Goal: Task Accomplishment & Management: Complete application form

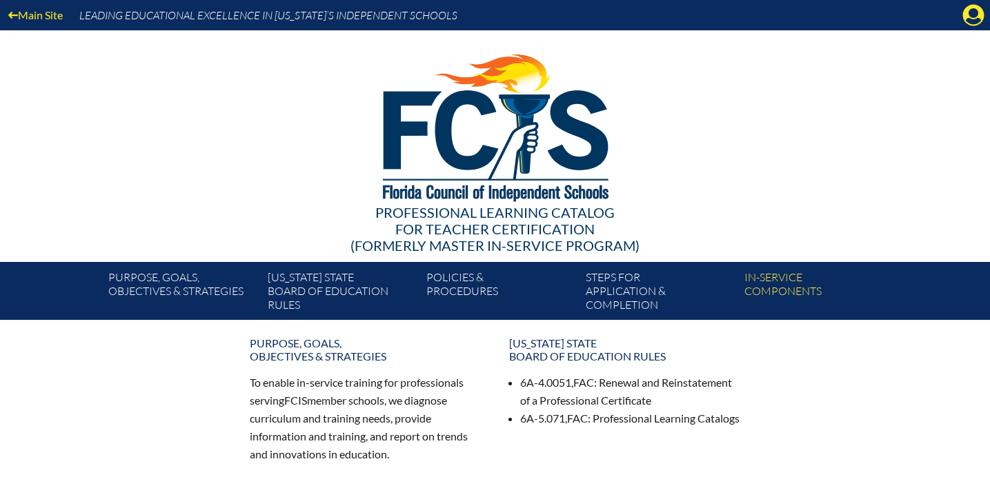
click at [960, 17] on div "Main Site Leading Educational Excellence in Florida’s Independent Schools" at bounding box center [495, 15] width 990 height 30
click at [968, 16] on icon at bounding box center [973, 15] width 21 height 21
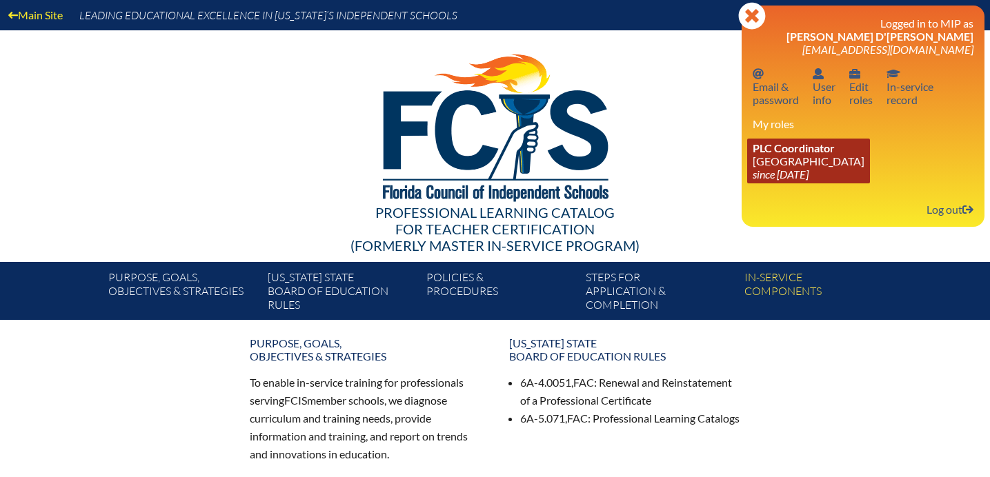
click at [793, 171] on icon "since [DATE]" at bounding box center [780, 174] width 56 height 13
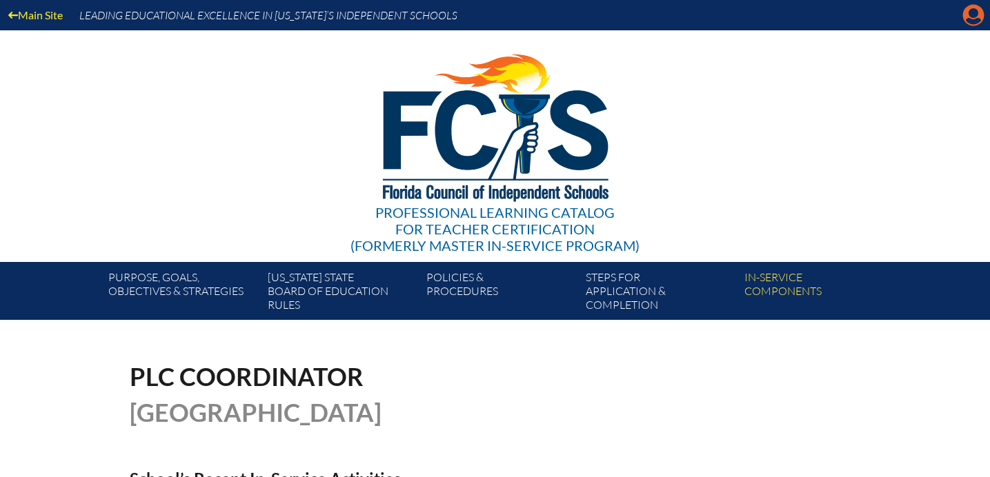
click at [977, 17] on icon at bounding box center [973, 15] width 21 height 21
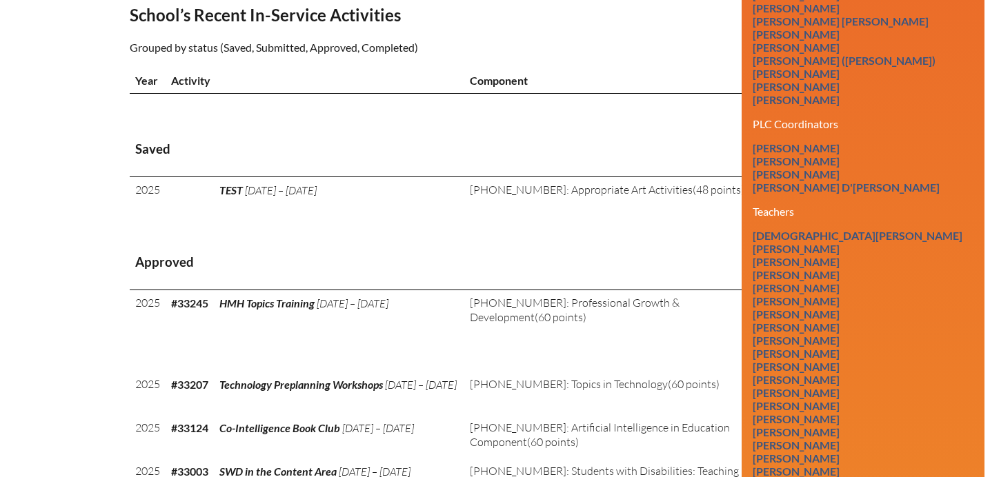
scroll to position [484, 0]
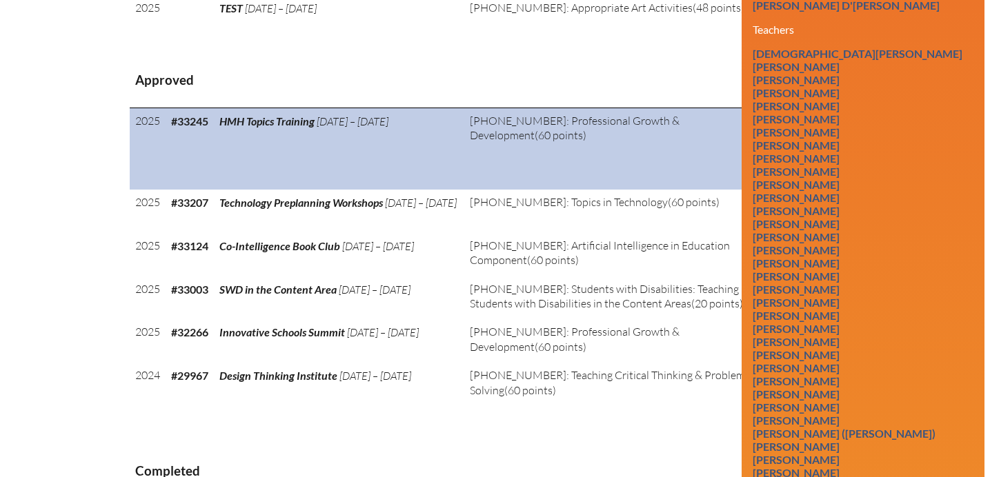
scroll to position [648, 0]
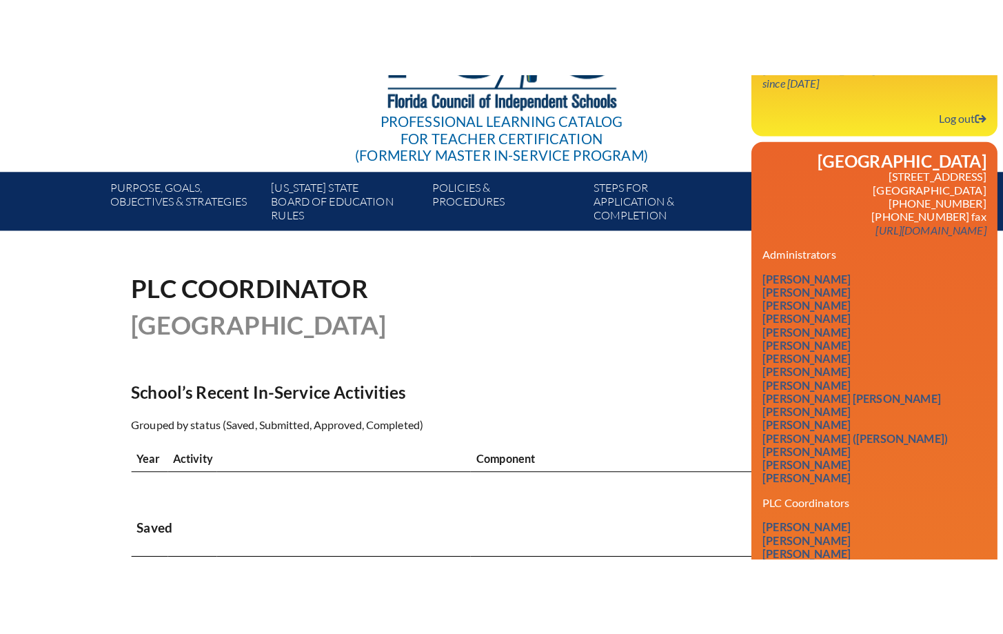
scroll to position [168, 0]
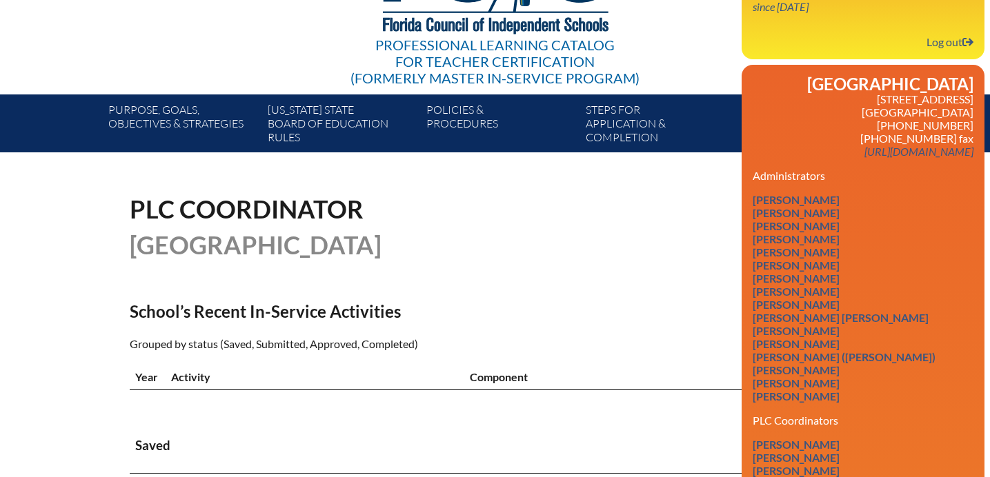
click at [627, 213] on div "PLC Coordinator Lake Highland Preparatory School" at bounding box center [495, 227] width 731 height 61
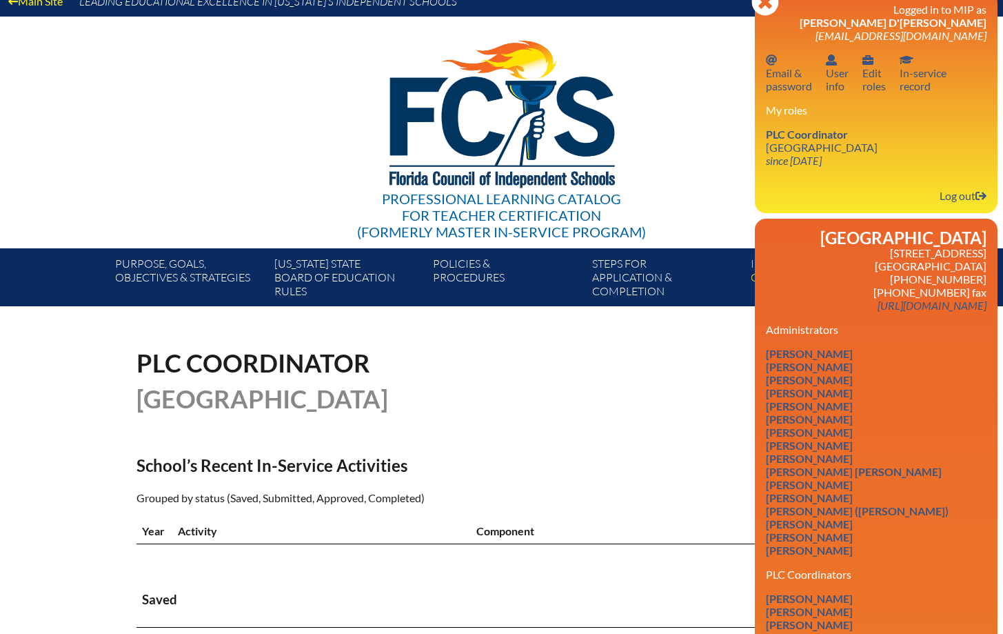
scroll to position [0, 0]
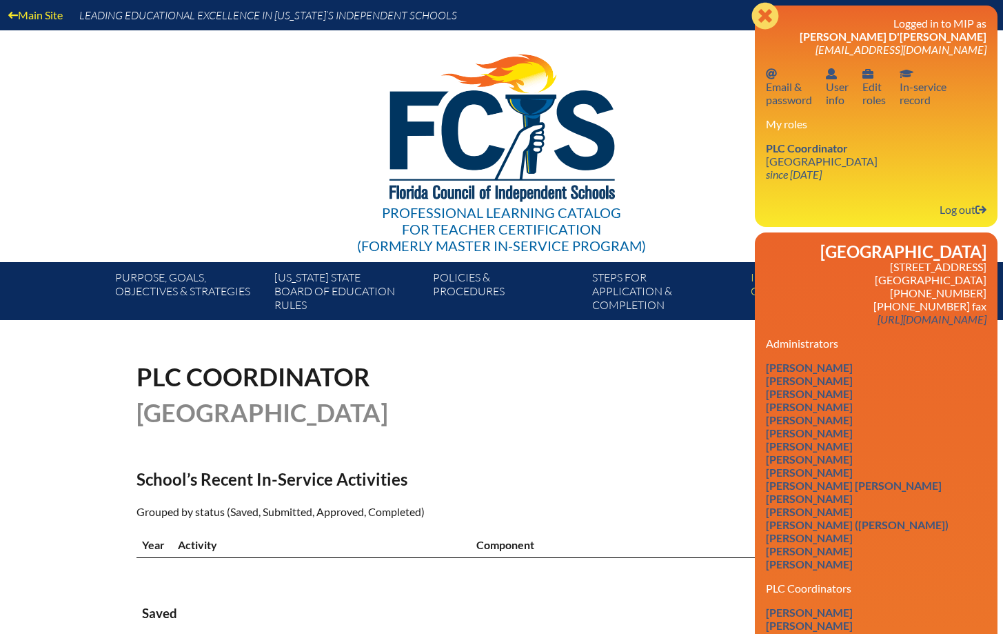
click at [768, 10] on icon "Close" at bounding box center [766, 16] width 28 height 28
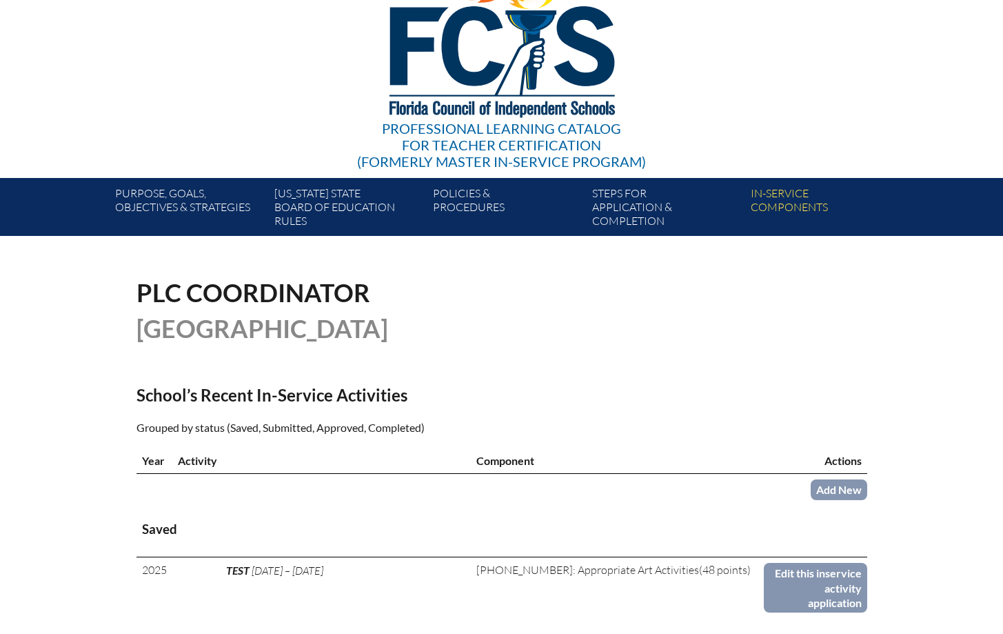
scroll to position [98, 0]
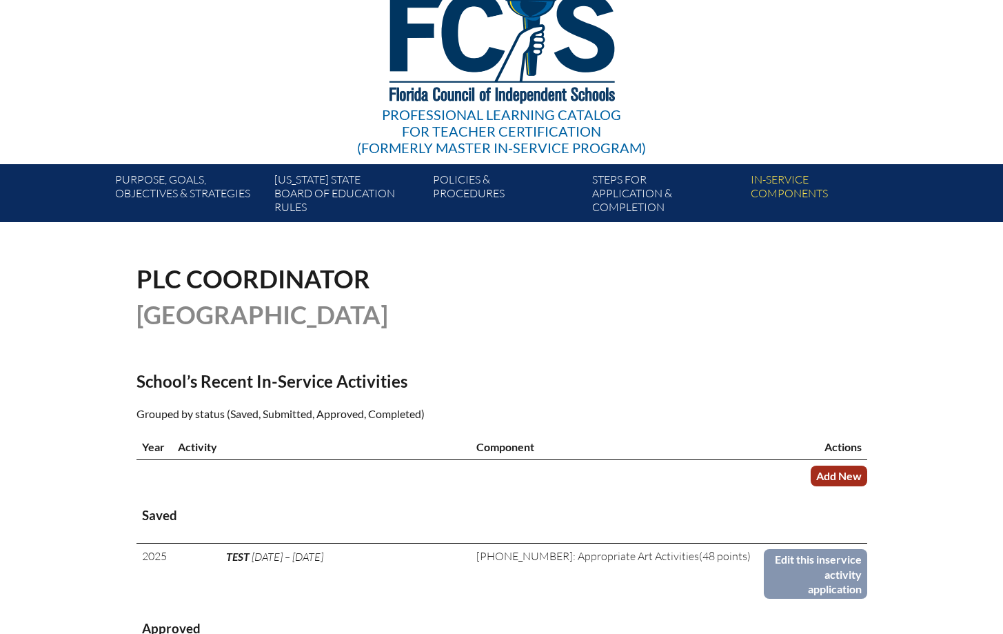
click at [832, 477] on link "Add New" at bounding box center [839, 475] width 57 height 20
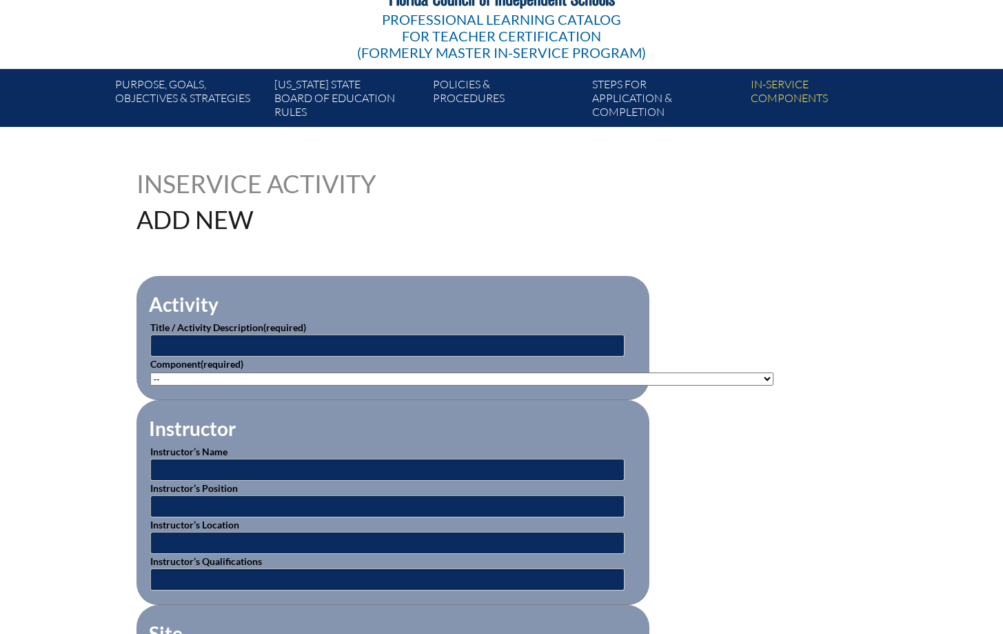
scroll to position [207, 0]
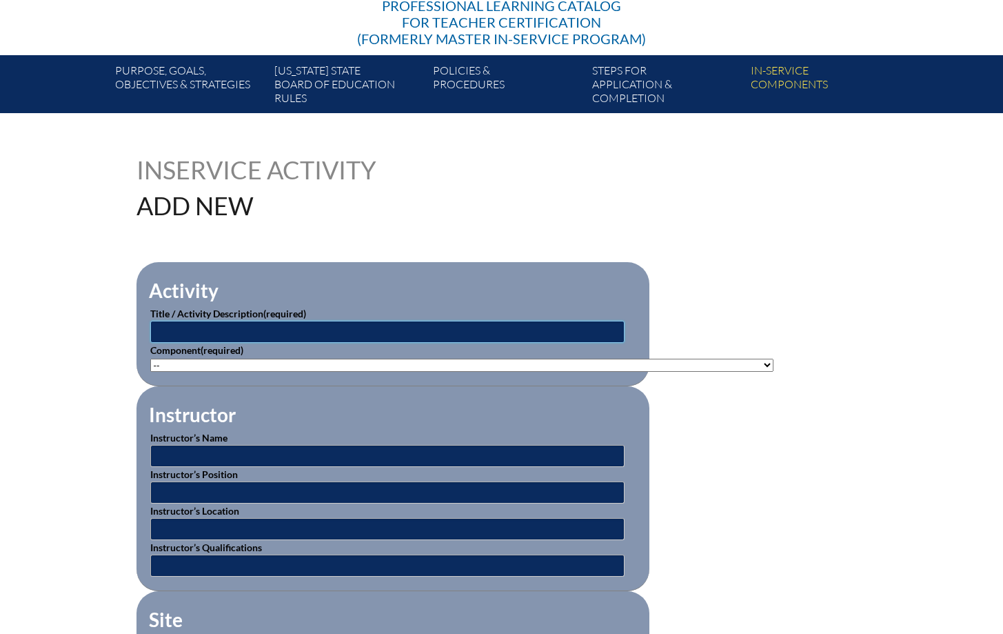
click at [342, 327] on input "text" at bounding box center [387, 332] width 474 height 22
type input "Effective Teaching Practices for SWD"
click at [179, 454] on input "text" at bounding box center [387, 456] width 474 height 22
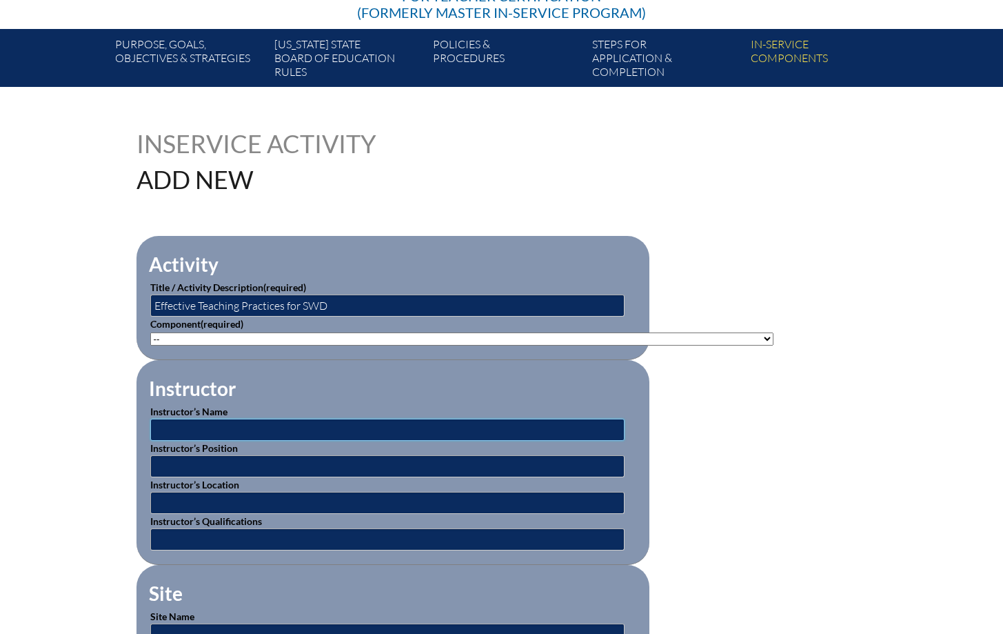
scroll to position [245, 0]
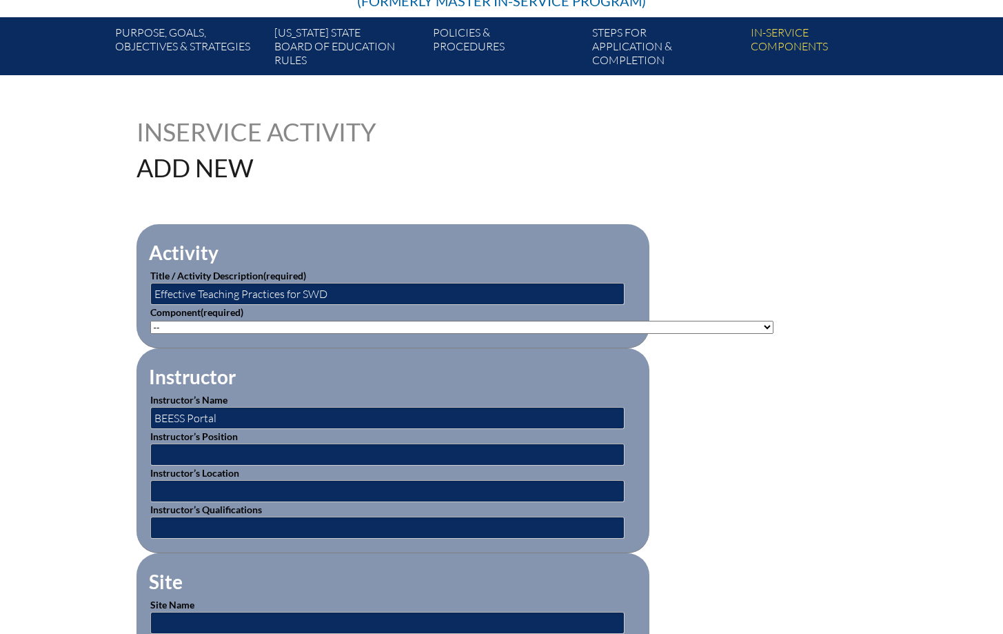
click at [246, 578] on fieldset "Site Site Name Site Address" at bounding box center [393, 619] width 513 height 132
click at [269, 399] on p "Instructor’s Name BEESS Portal" at bounding box center [392, 410] width 485 height 37
click at [259, 417] on input "BEESS Portal" at bounding box center [387, 418] width 474 height 22
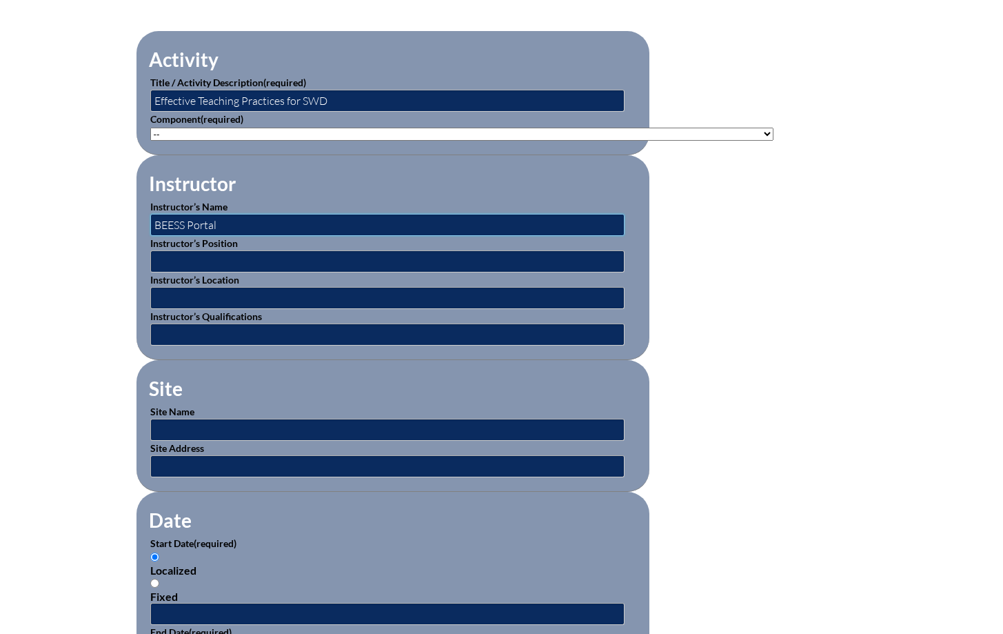
scroll to position [442, 0]
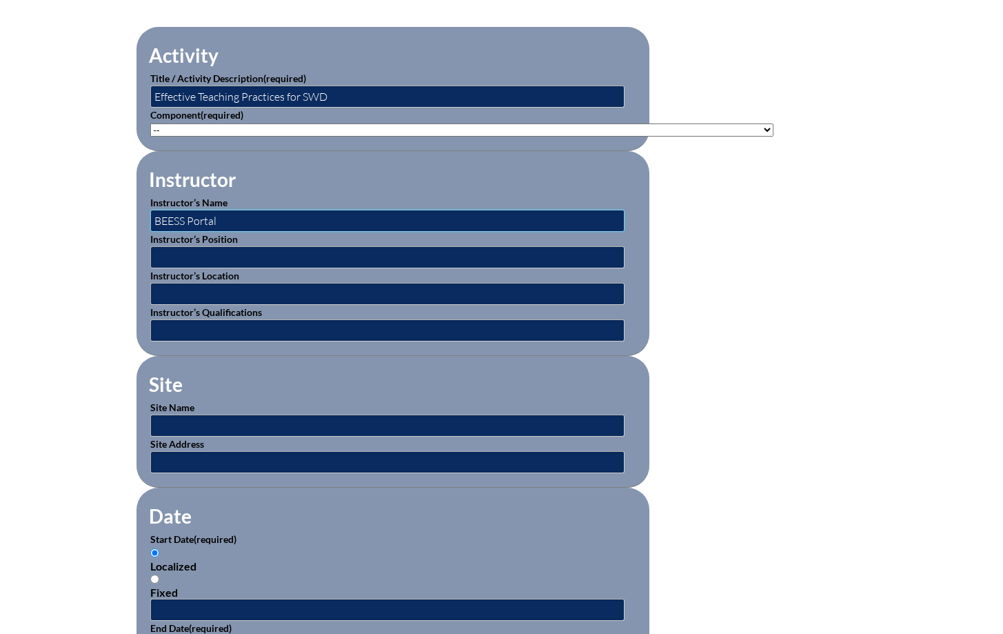
type input "BEESS Portal"
click at [241, 428] on input "text" at bounding box center [387, 425] width 474 height 22
type input "BEESS Portal"
click at [299, 546] on div "Localized Fixed" at bounding box center [392, 572] width 485 height 52
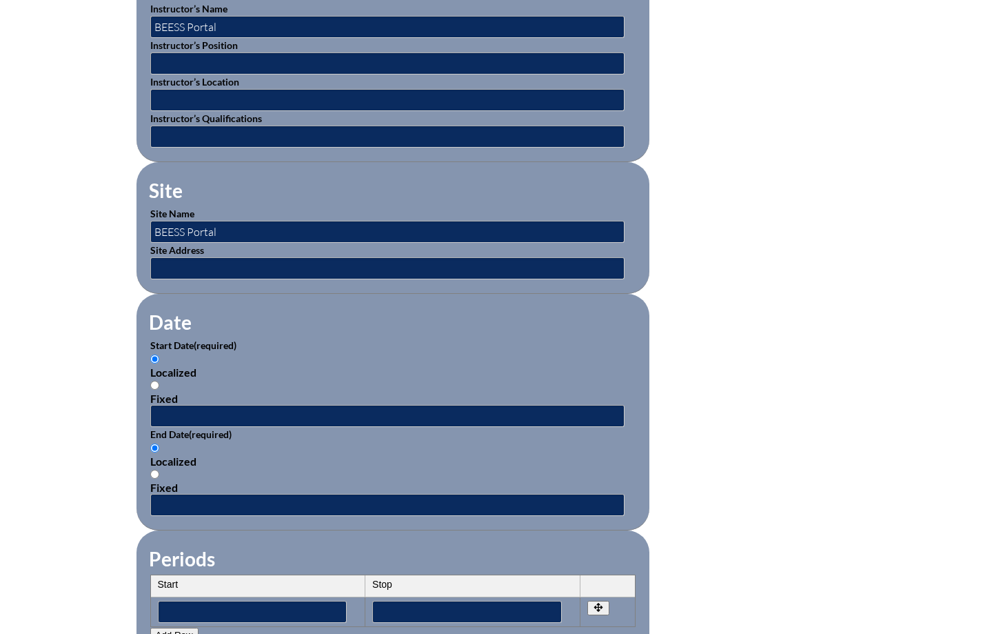
scroll to position [637, 0]
click at [221, 406] on input "text" at bounding box center [387, 415] width 474 height 22
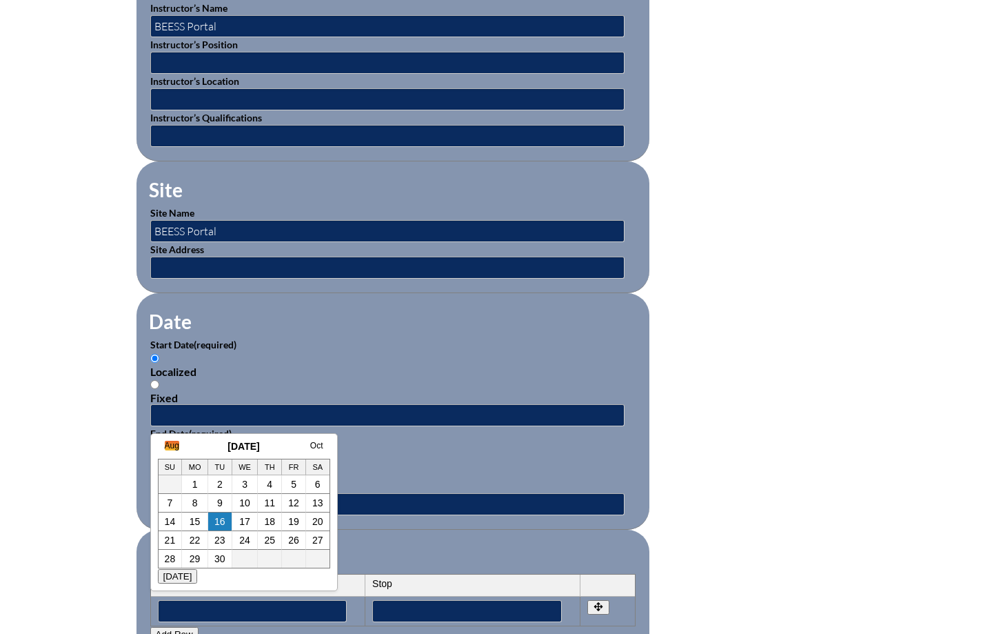
click at [174, 445] on link "Aug" at bounding box center [172, 446] width 14 height 10
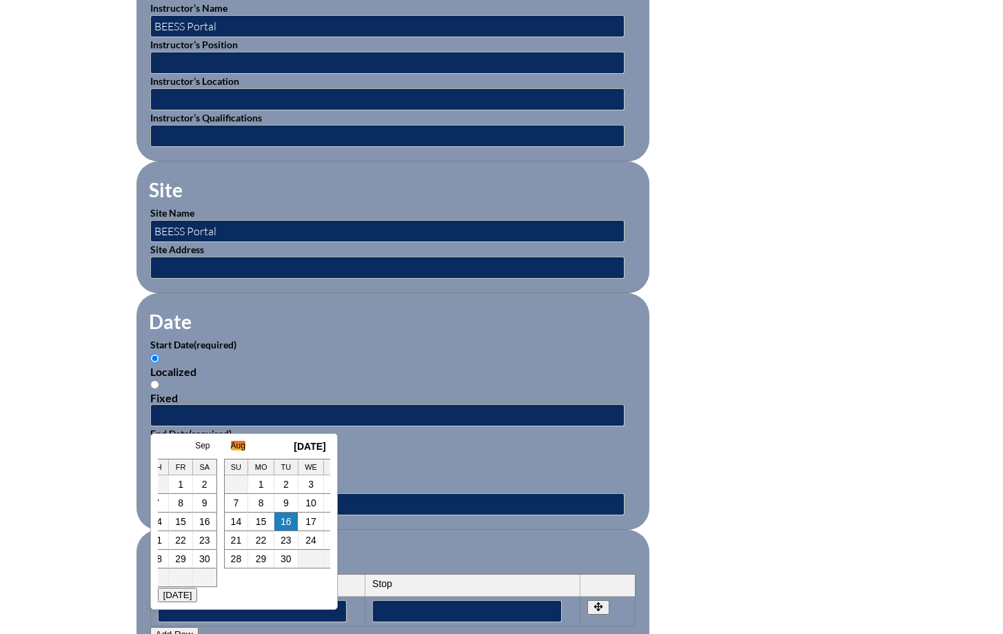
scroll to position [0, 14]
click at [256, 500] on link "7" at bounding box center [256, 502] width 6 height 11
type input "2025-08-07 8:36 AM"
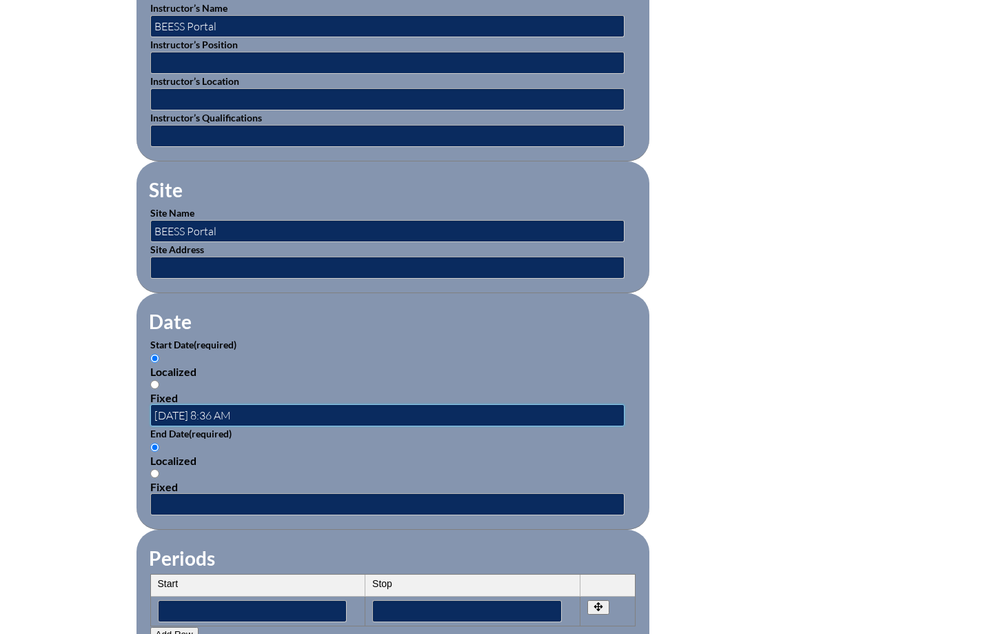
scroll to position [0, 0]
click at [256, 500] on input "text" at bounding box center [387, 504] width 474 height 22
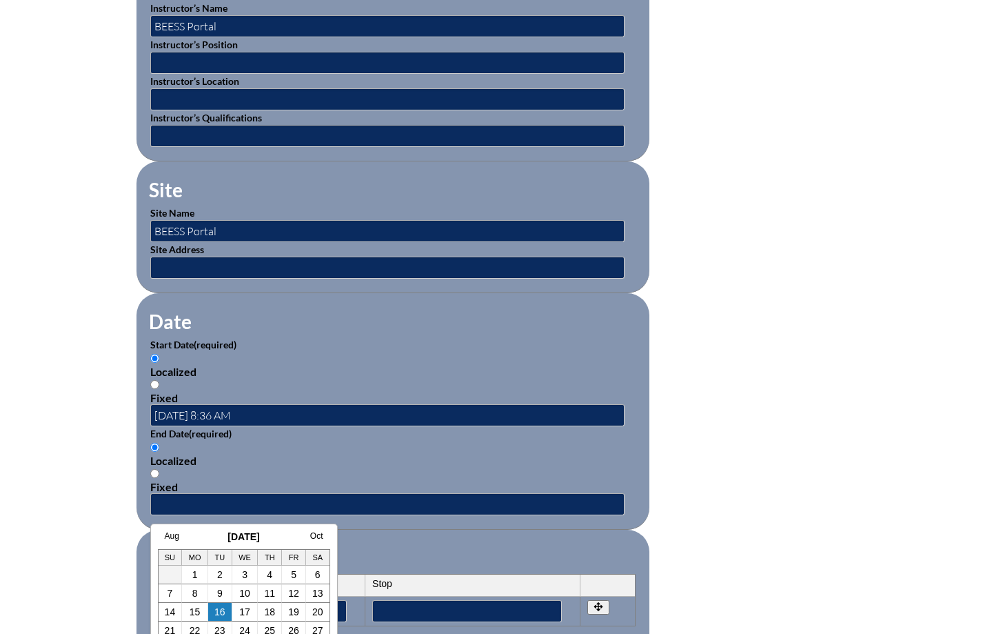
click at [170, 530] on div "Aug September 2025 Oct Su Mo Tu We Th Fr Sa 1 2 3 4 5 6 7 8 9 10 11 12 13 14 15…" at bounding box center [244, 602] width 188 height 158
click at [170, 533] on link "Aug" at bounding box center [172, 536] width 14 height 10
click at [258, 588] on link "7" at bounding box center [256, 593] width 6 height 11
type input "2025-08-07 8:36 AM"
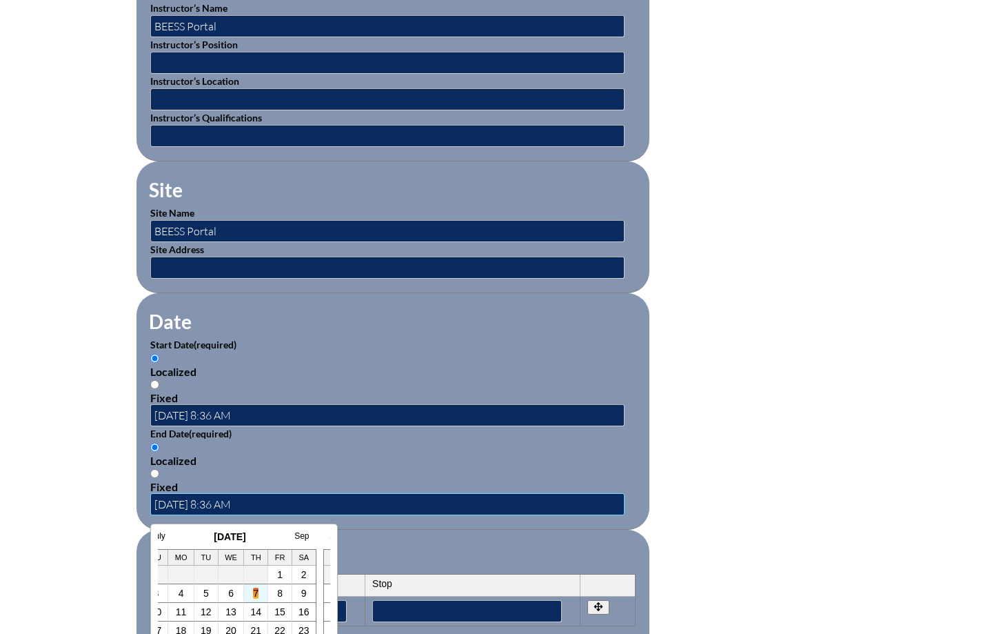
scroll to position [0, 0]
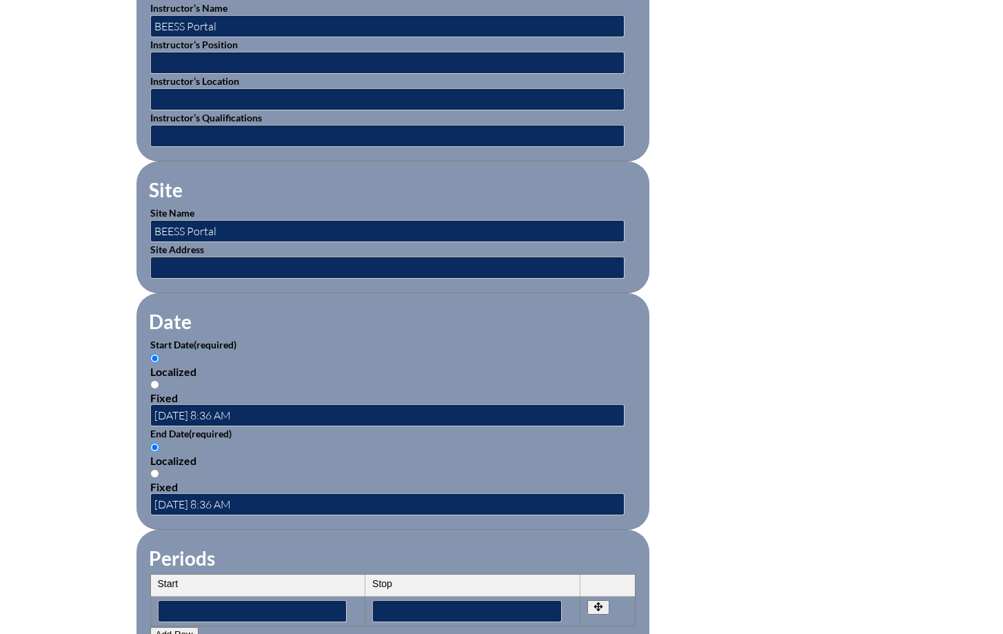
click at [508, 430] on p "End Date (required)" at bounding box center [392, 433] width 485 height 14
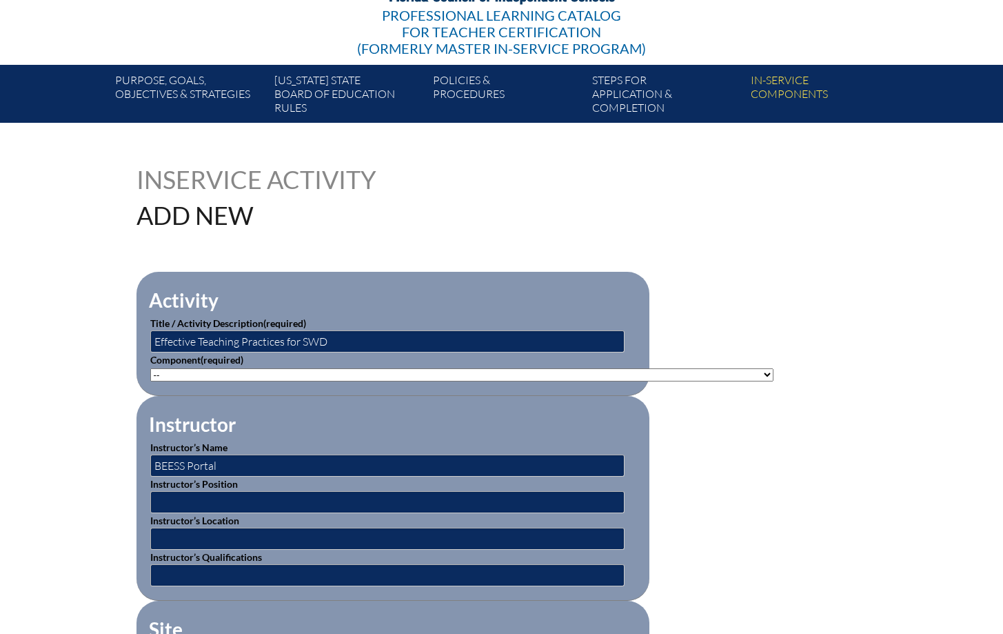
scroll to position [188, 0]
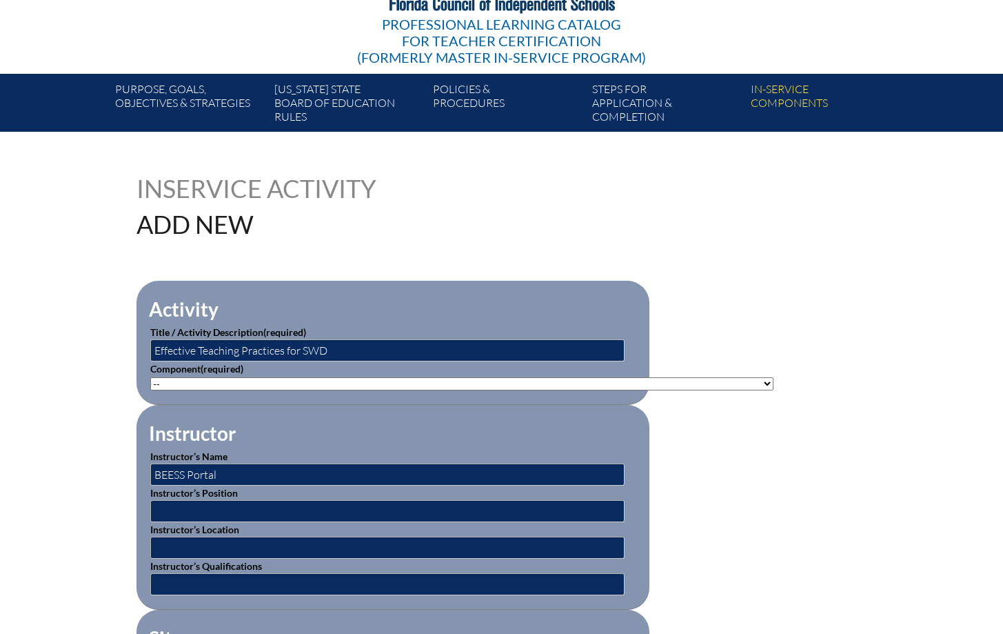
click at [260, 379] on select"]"] "-- 1-000-001: Appropriate Art Activities 1-000-002: Concept and Art Process for…" at bounding box center [461, 383] width 623 height 13
select select"]"] "136668"
click at [150, 377] on select"]"] "-- 1-000-001: Appropriate Art Activities 1-000-002: Concept and Art Process for…" at bounding box center [461, 383] width 623 height 13
click at [374, 410] on fieldset "Instructor Instructor’s Name BEESS Portal Instructor’s Position Instructor’s Lo…" at bounding box center [393, 507] width 513 height 205
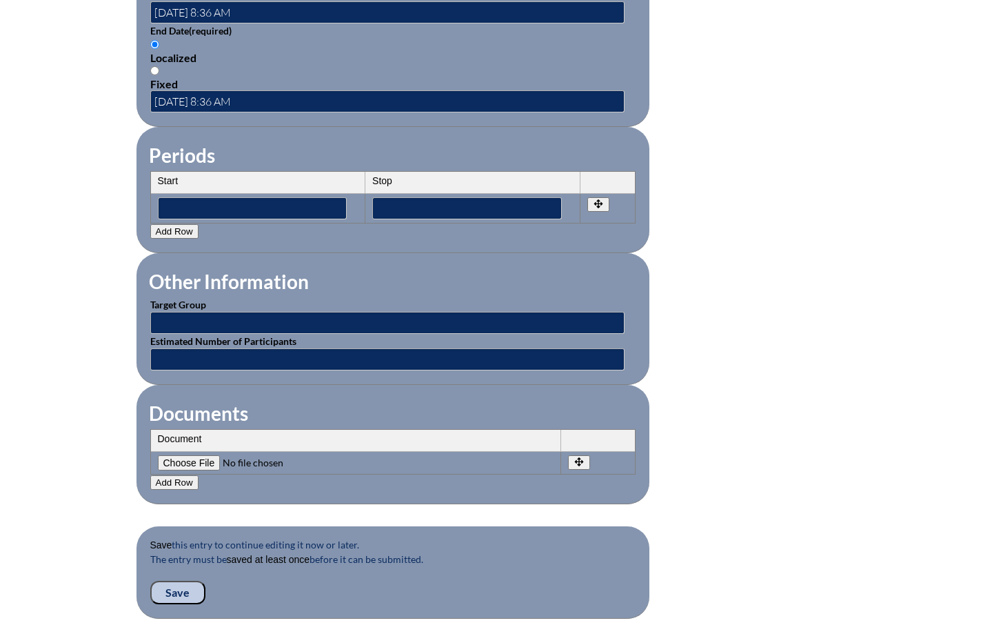
scroll to position [1057, 0]
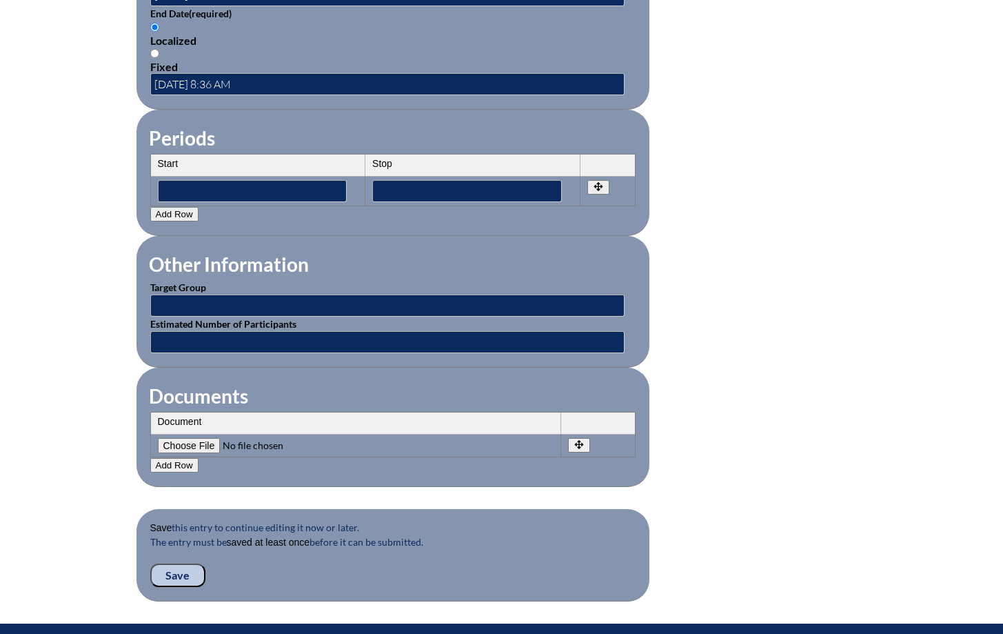
click at [167, 571] on input "Save" at bounding box center [177, 574] width 55 height 23
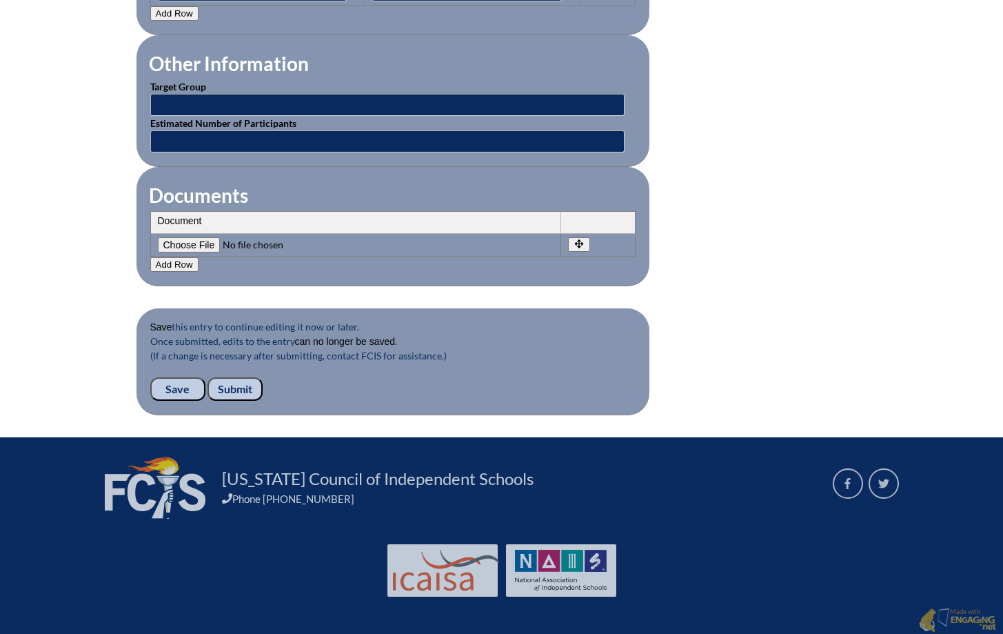
scroll to position [1284, 0]
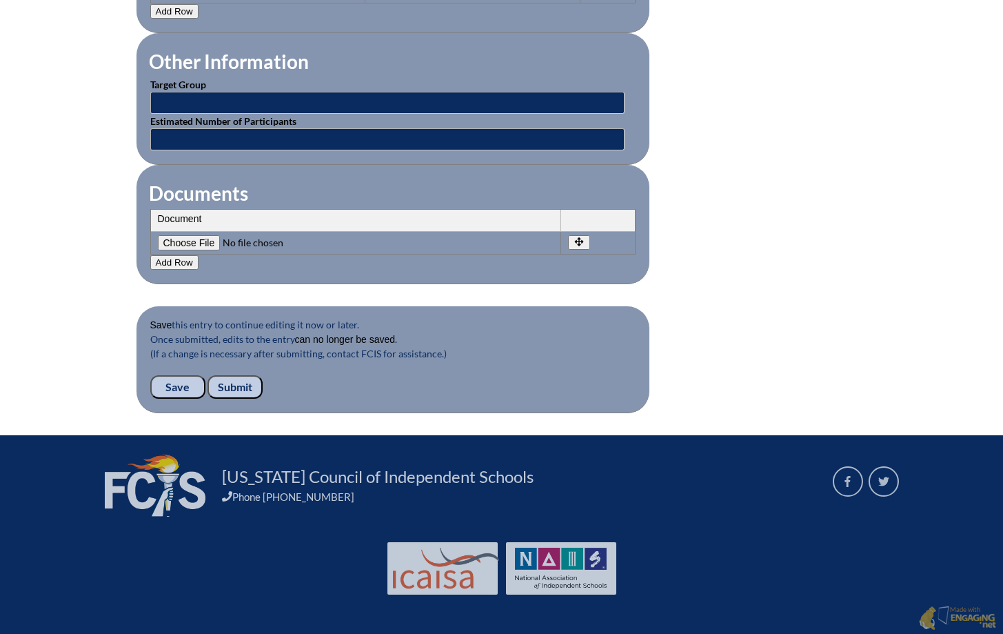
click at [228, 392] on input "Submit" at bounding box center [235, 386] width 55 height 23
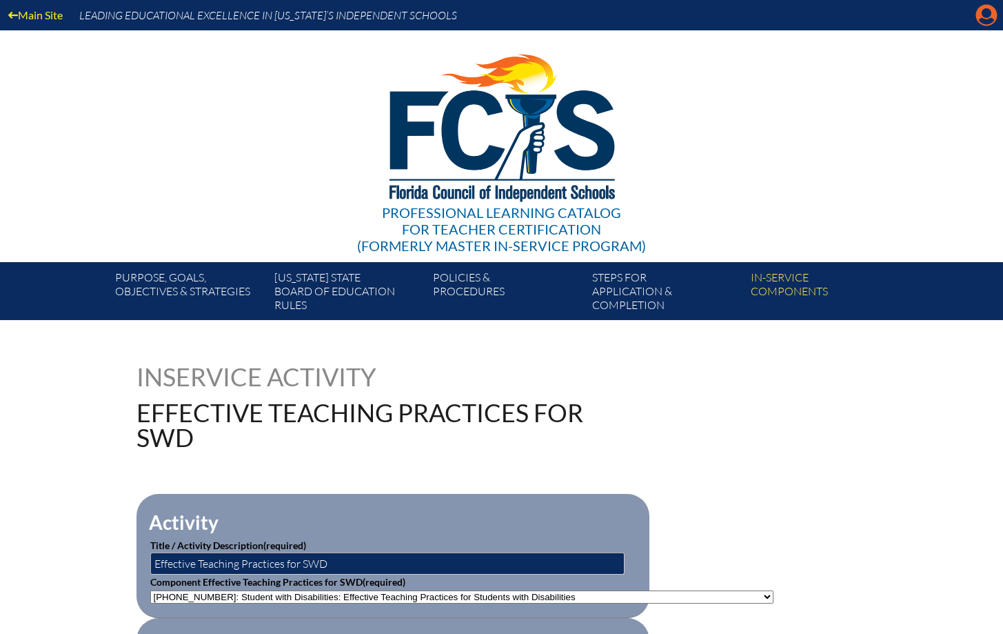
click at [988, 19] on icon at bounding box center [987, 15] width 21 height 21
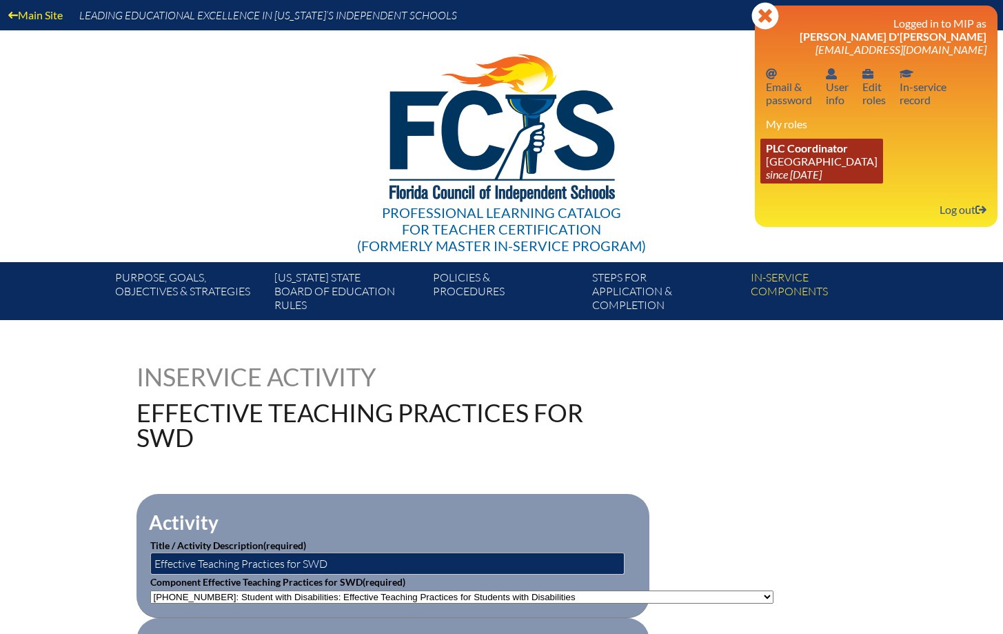
click at [795, 143] on link "PLC Coordinator Lake Highland Preparatory School since 2023 Jun 6" at bounding box center [822, 161] width 123 height 45
click at [790, 163] on link "PLC Coordinator Lake Highland Preparatory School since 2023 Jun 6" at bounding box center [822, 161] width 123 height 45
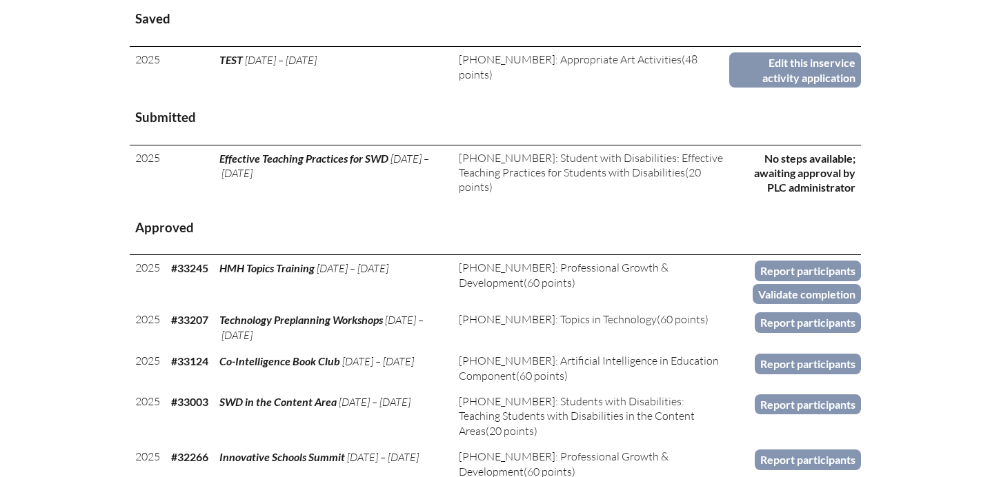
scroll to position [632, 0]
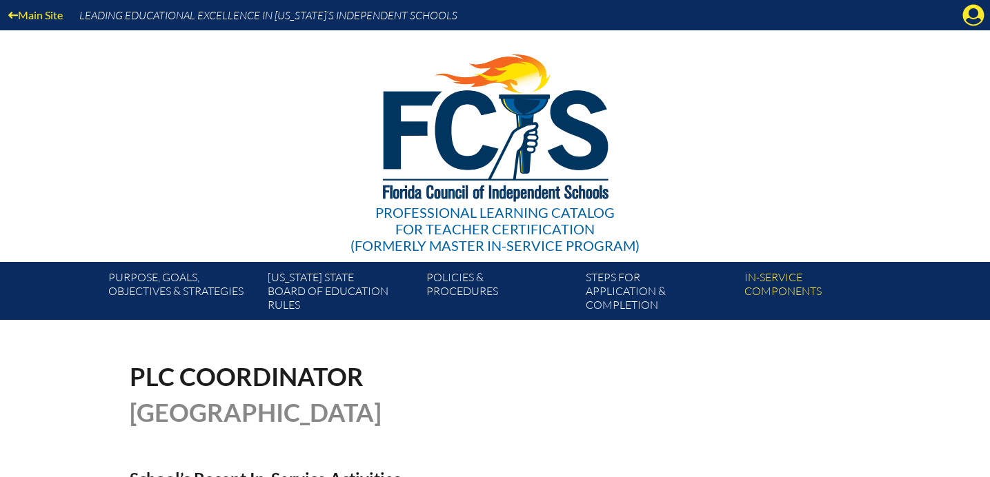
scroll to position [630, 0]
